Goal: Transaction & Acquisition: Download file/media

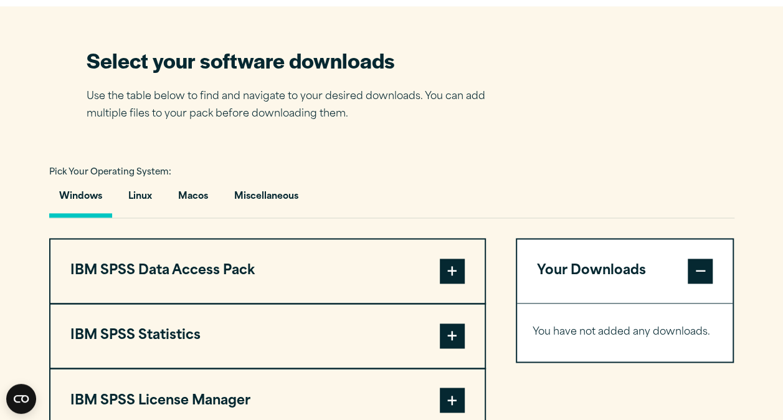
scroll to position [770, 0]
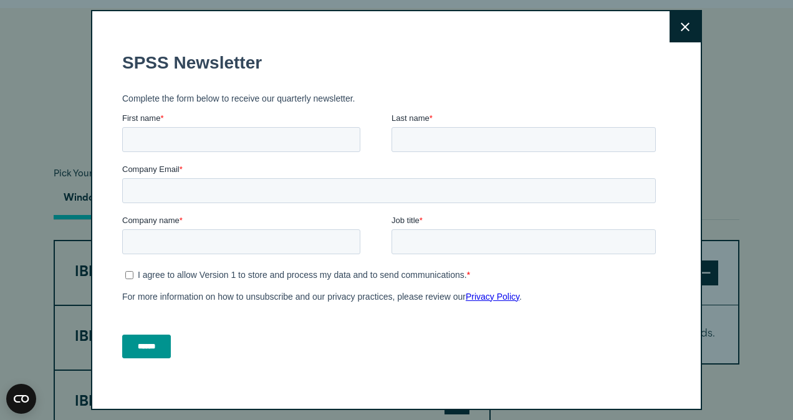
click at [685, 25] on button "Close" at bounding box center [684, 26] width 31 height 31
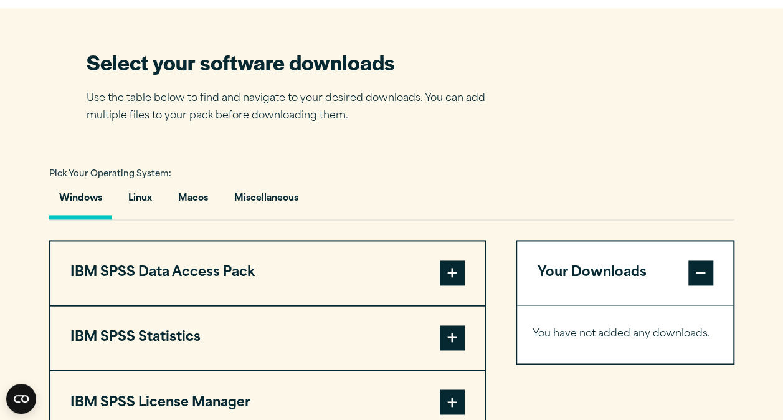
click at [681, 26] on div "Close" at bounding box center [391, 210] width 783 height 420
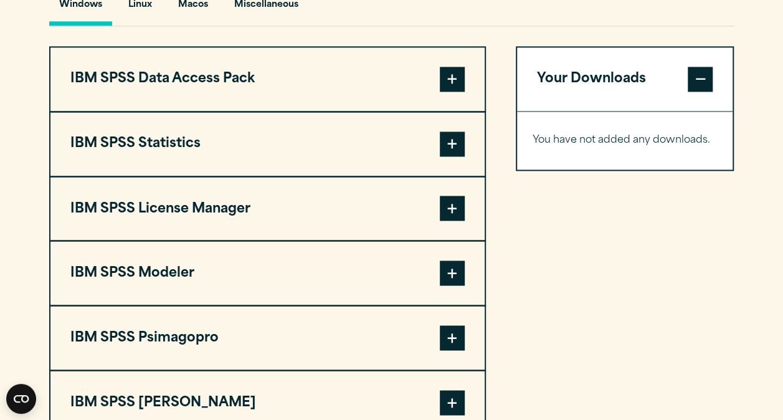
scroll to position [964, 0]
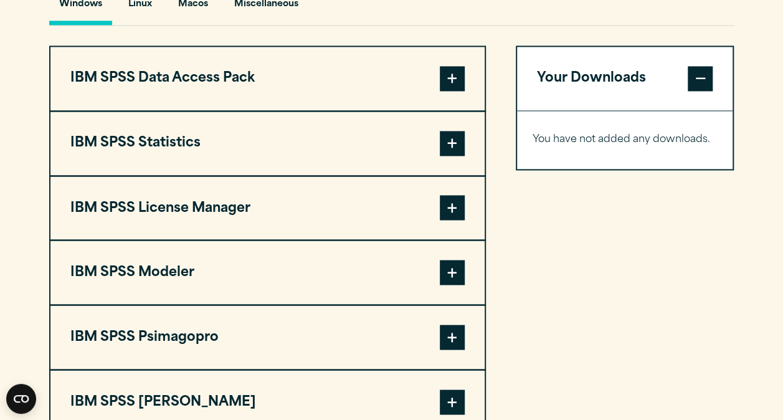
click at [451, 141] on span at bounding box center [452, 143] width 25 height 25
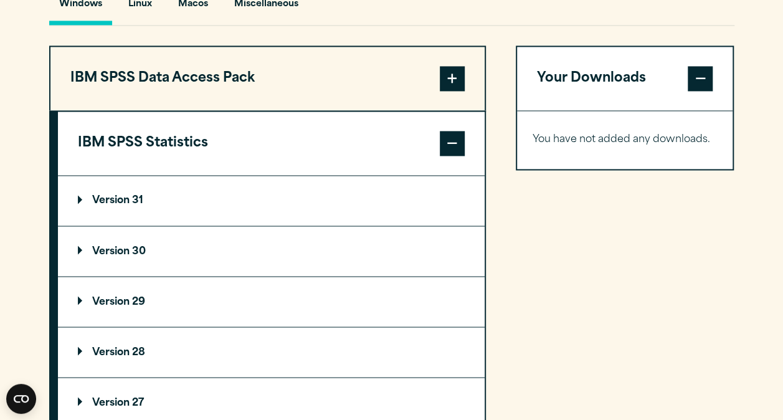
click at [84, 248] on p "Version 30" at bounding box center [112, 251] width 68 height 10
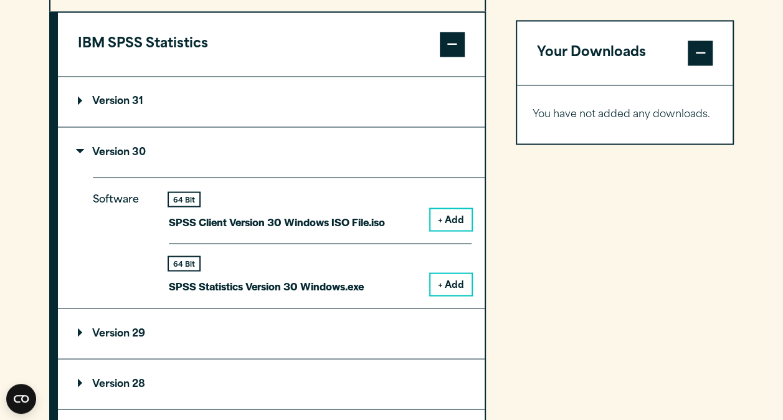
scroll to position [1064, 0]
click at [444, 282] on button "+ Add" at bounding box center [451, 283] width 41 height 21
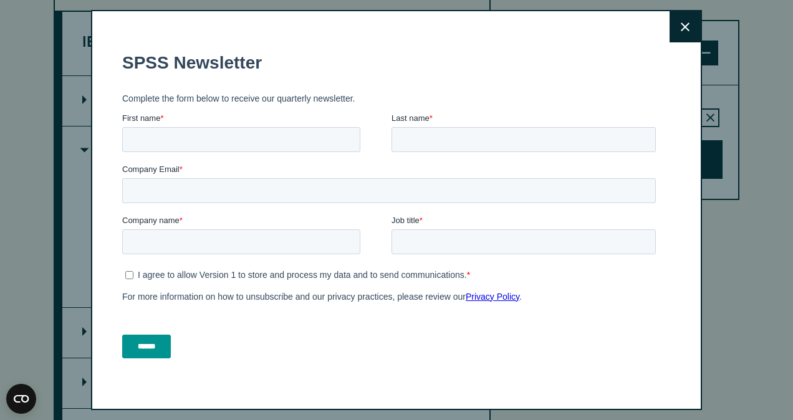
click at [681, 29] on icon at bounding box center [685, 26] width 9 height 9
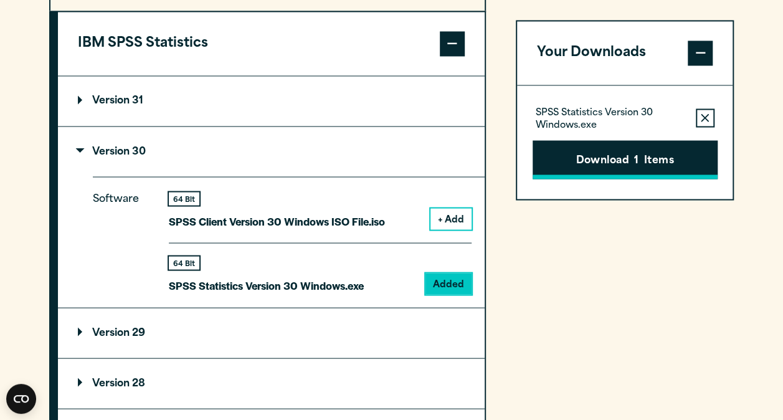
click at [626, 167] on button "Download 1 Items" at bounding box center [625, 159] width 185 height 39
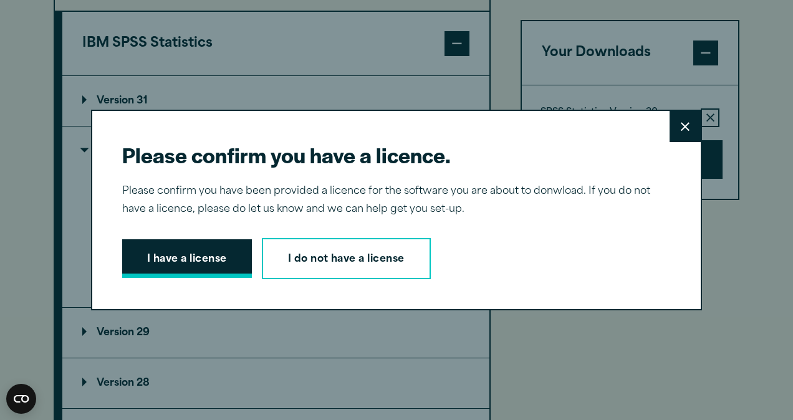
click at [206, 267] on button "I have a license" at bounding box center [187, 258] width 130 height 39
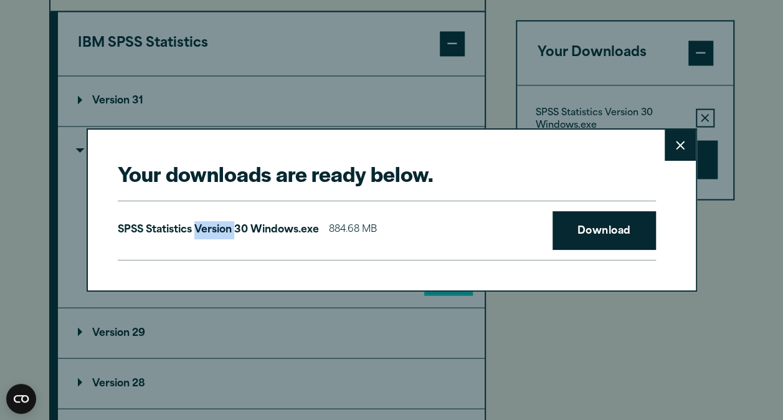
click at [206, 267] on div "Your downloads are ready below. Close SPSS Statistics Version 30 Windows.exe 88…" at bounding box center [392, 209] width 611 height 163
click at [586, 233] on link "Download" at bounding box center [604, 230] width 103 height 39
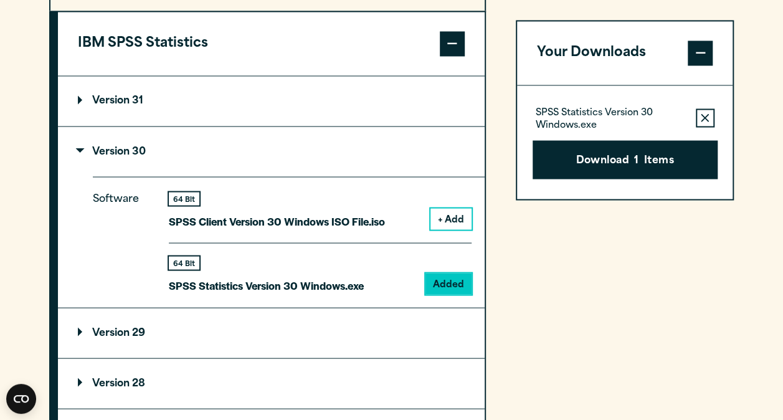
click at [565, 316] on div "Your downloads are ready below. Close SPSS Statistics Version 30 Windows.exe 88…" at bounding box center [391, 210] width 783 height 420
click at [759, 59] on section "Select your software downloads Use the table below to find and navigate to your…" at bounding box center [391, 262] width 783 height 1096
